Goal: Information Seeking & Learning: Learn about a topic

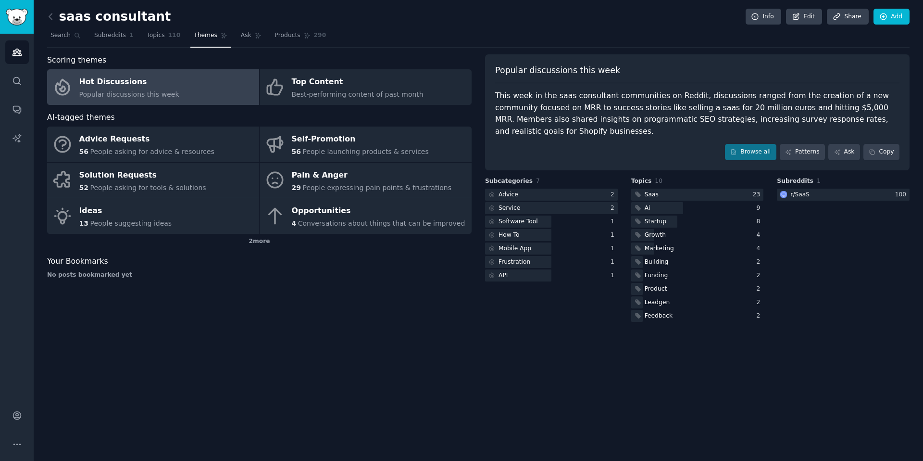
click at [115, 83] on div "Hot Discussions" at bounding box center [129, 82] width 100 height 15
click at [86, 37] on nav "Search Subreddits 1 Topics 110 Themes Ask Products 290" at bounding box center [478, 38] width 863 height 20
click at [75, 37] on icon at bounding box center [77, 35] width 5 height 5
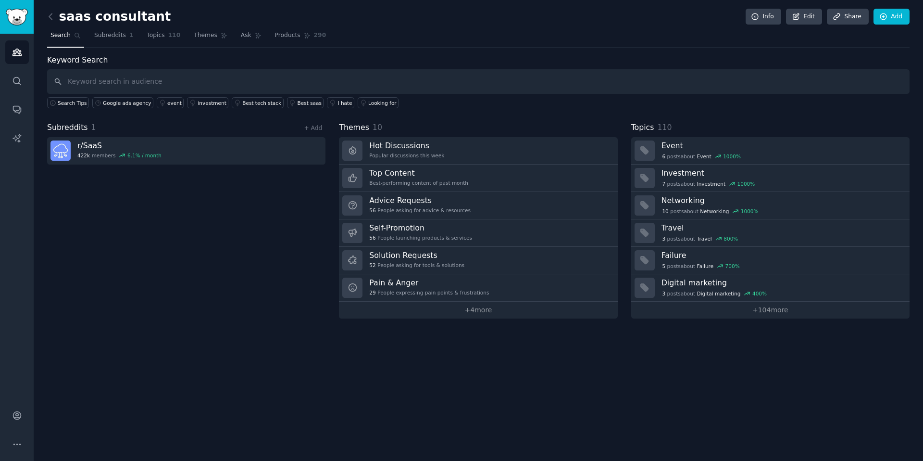
click at [319, 122] on div "Subreddits 1 + Add" at bounding box center [186, 128] width 278 height 12
click at [317, 129] on link "+ Add" at bounding box center [313, 128] width 18 height 7
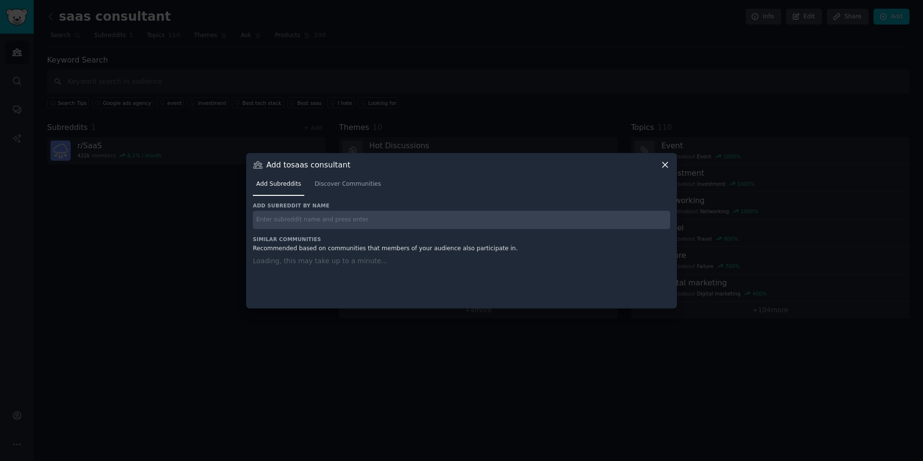
click at [324, 220] on input "text" at bounding box center [461, 220] width 417 height 19
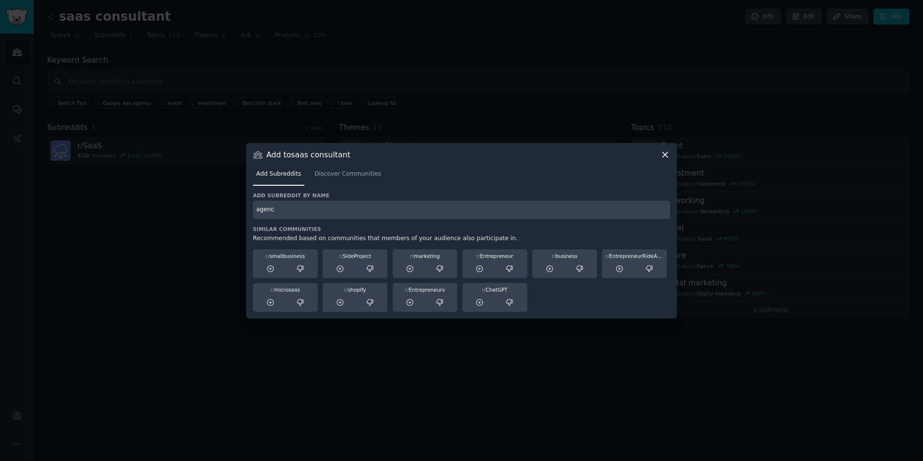
type input "agency"
type input "ppc"
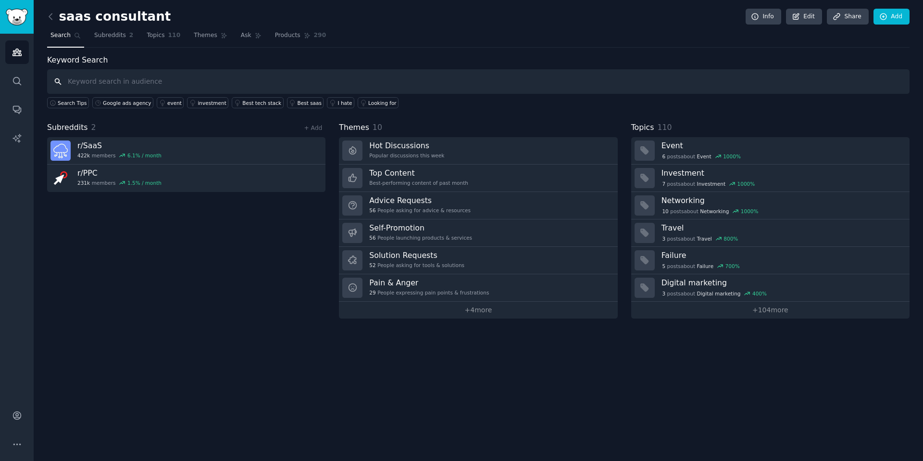
click at [105, 85] on input "text" at bounding box center [478, 81] width 863 height 25
type input "ppc"
type input "google"
type input "google ads agency"
